Goal: Information Seeking & Learning: Learn about a topic

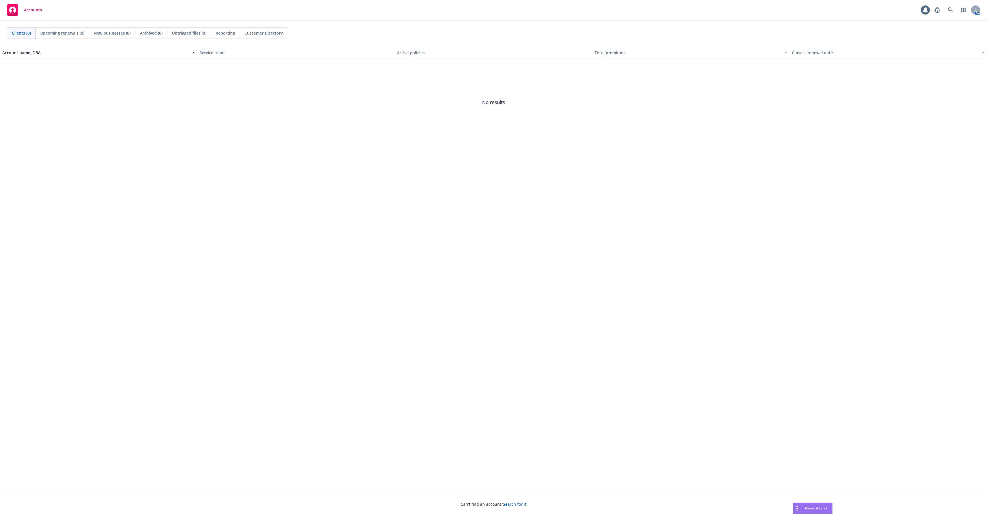
click at [954, 16] on div "Accounts 1 AM" at bounding box center [493, 10] width 987 height 21
click at [947, 12] on link at bounding box center [949, 9] width 11 height 11
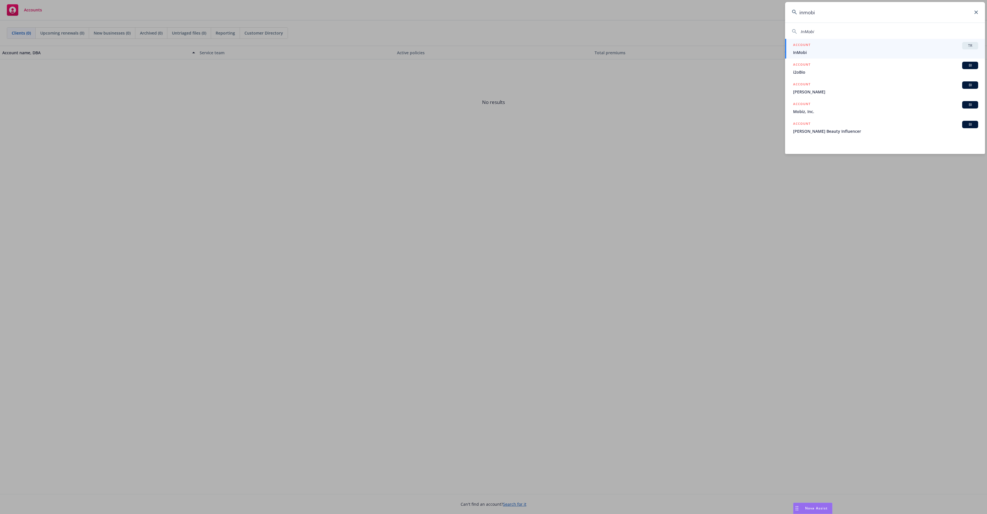
click at [829, 32] on div "InMobi" at bounding box center [885, 32] width 186 height 6
type input "InMobi"
click at [810, 38] on h5 "ACCOUNT" at bounding box center [801, 35] width 17 height 7
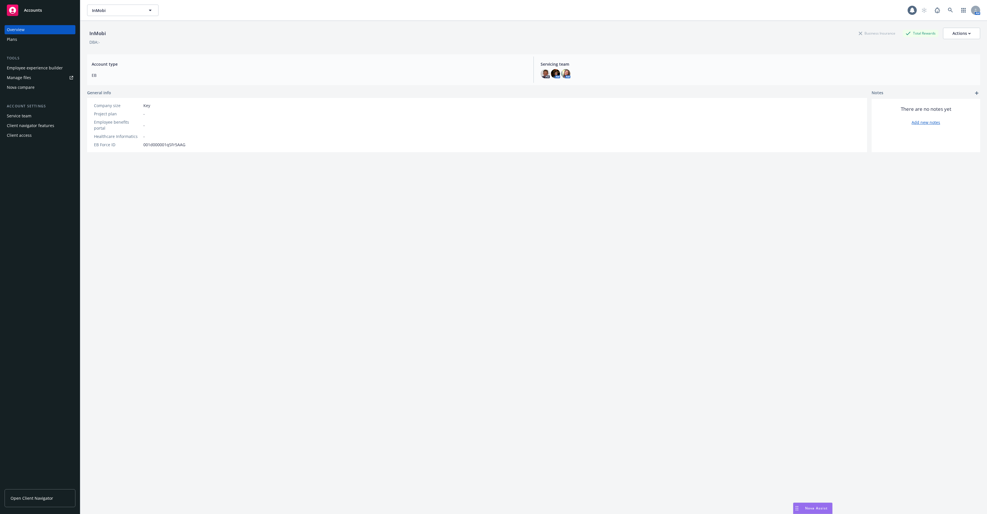
click at [32, 72] on div "Employee experience builder" at bounding box center [35, 67] width 56 height 9
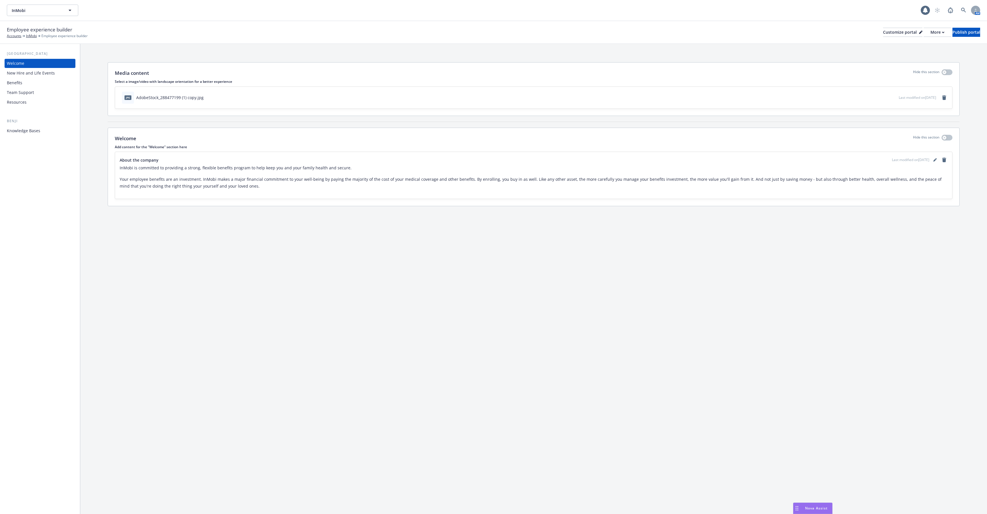
click at [30, 73] on div "New Hire and Life Events" at bounding box center [31, 73] width 48 height 9
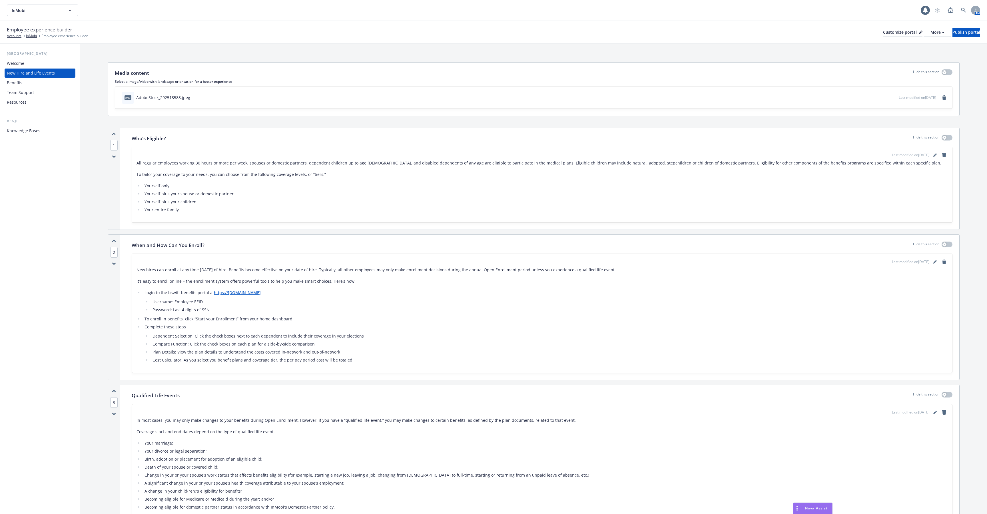
click at [29, 82] on div "Benefits" at bounding box center [40, 82] width 66 height 9
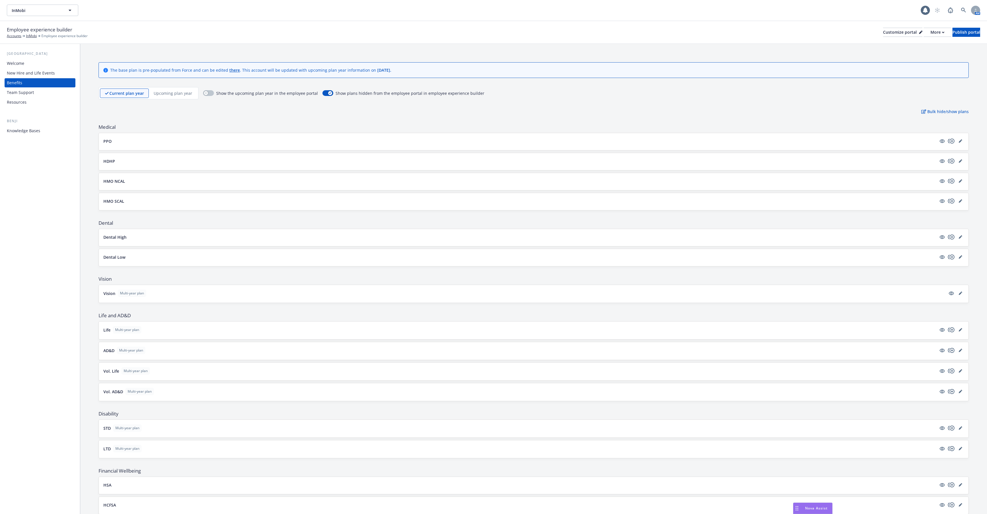
click at [28, 73] on div "New Hire and Life Events" at bounding box center [31, 73] width 48 height 9
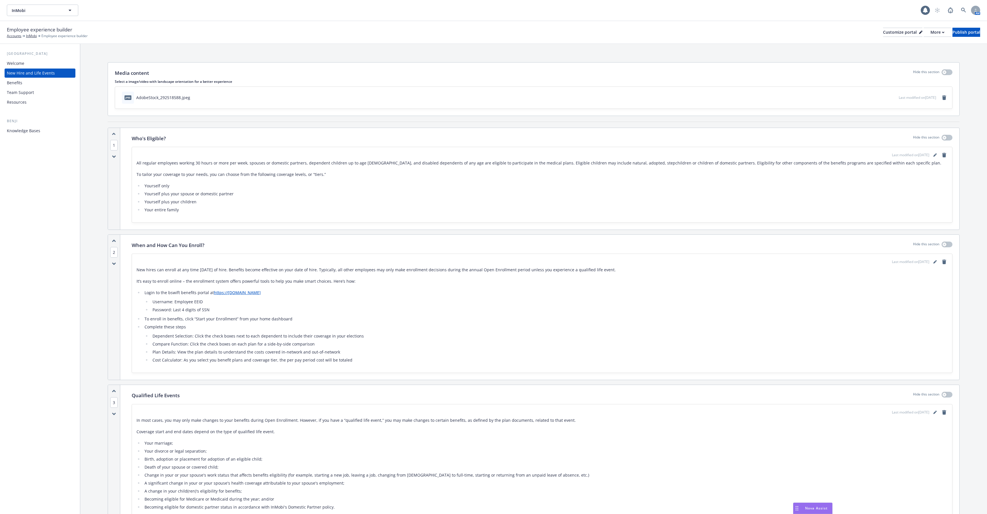
click at [17, 64] on div "Welcome" at bounding box center [15, 63] width 17 height 9
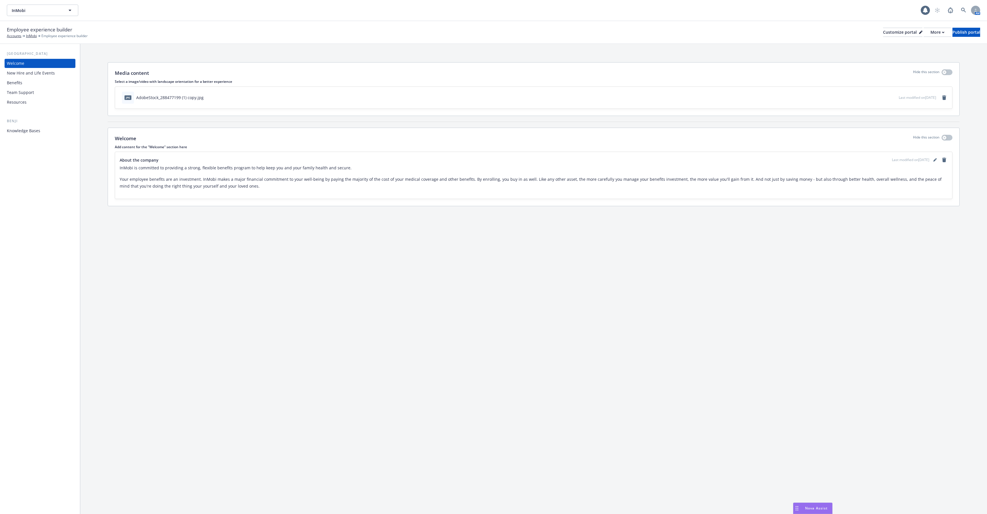
click at [21, 74] on div "New Hire and Life Events" at bounding box center [31, 73] width 48 height 9
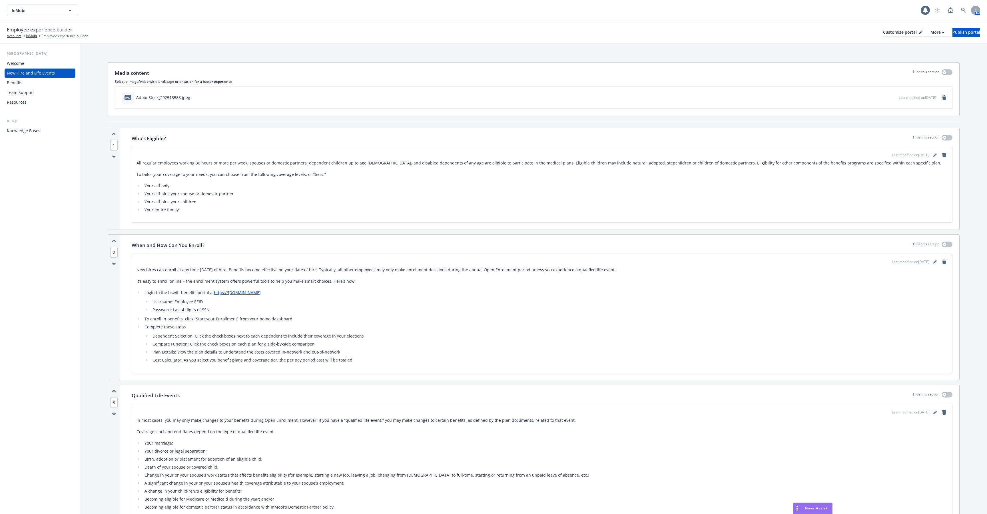
click at [24, 83] on div "Benefits" at bounding box center [40, 82] width 66 height 9
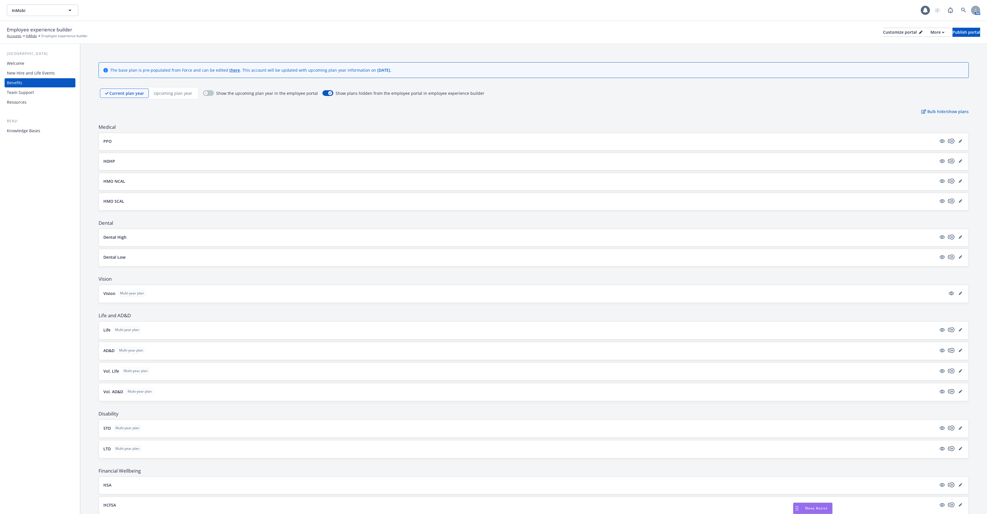
scroll to position [99, 0]
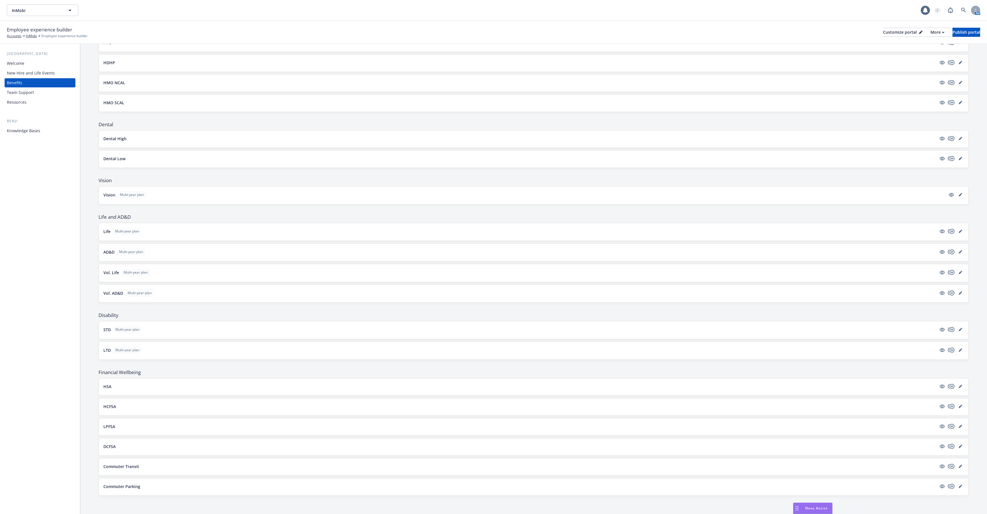
click at [18, 78] on div "Benefits" at bounding box center [14, 82] width 15 height 9
click at [19, 77] on div "New Hire and Life Events" at bounding box center [31, 73] width 48 height 9
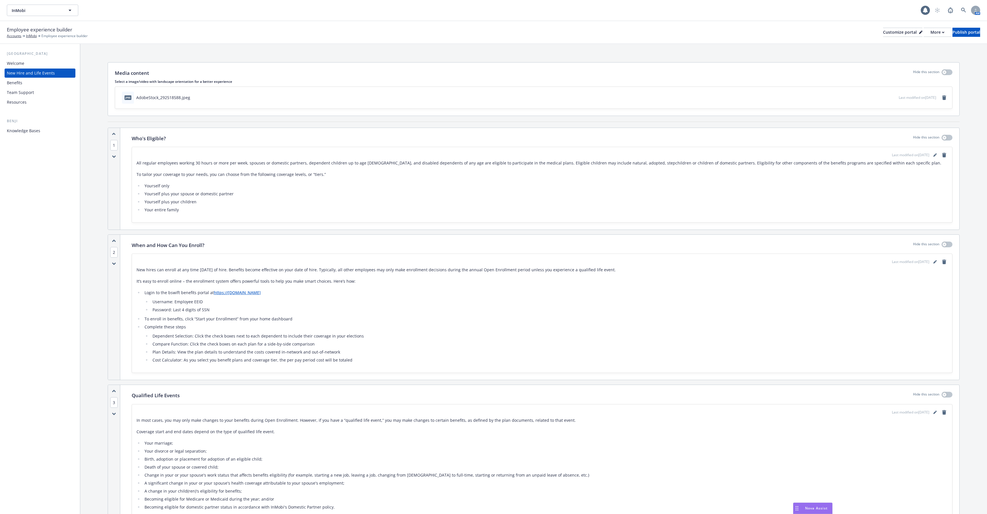
click at [21, 85] on div "Benefits" at bounding box center [14, 82] width 15 height 9
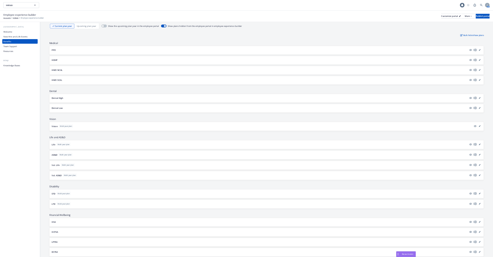
scroll to position [99, 0]
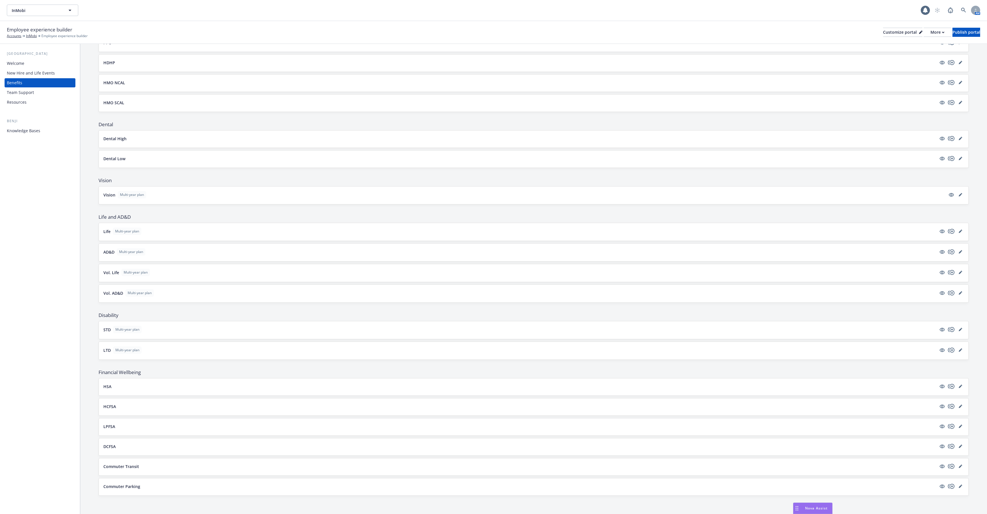
click at [24, 95] on div "Team Support" at bounding box center [20, 92] width 27 height 9
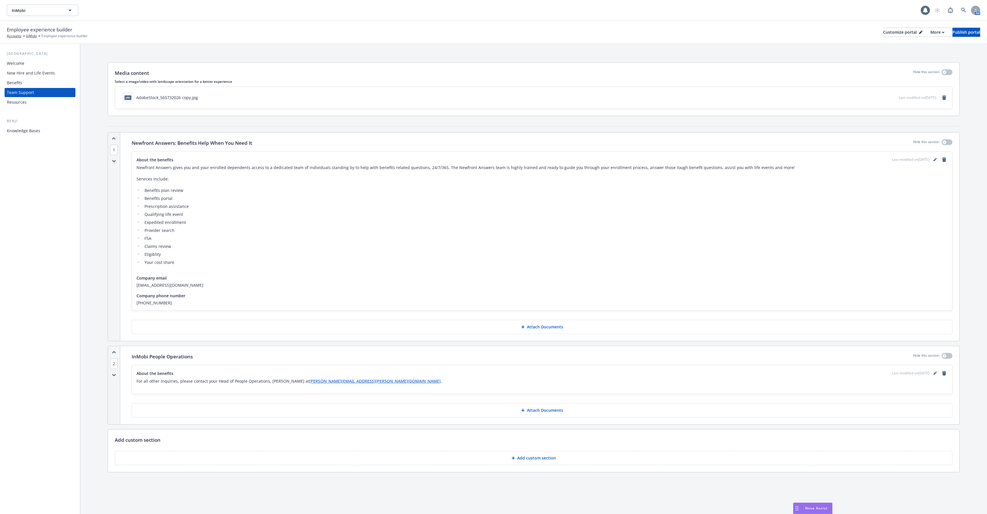
click at [20, 81] on div "Benefits" at bounding box center [14, 82] width 15 height 9
